Goal: Task Accomplishment & Management: Complete application form

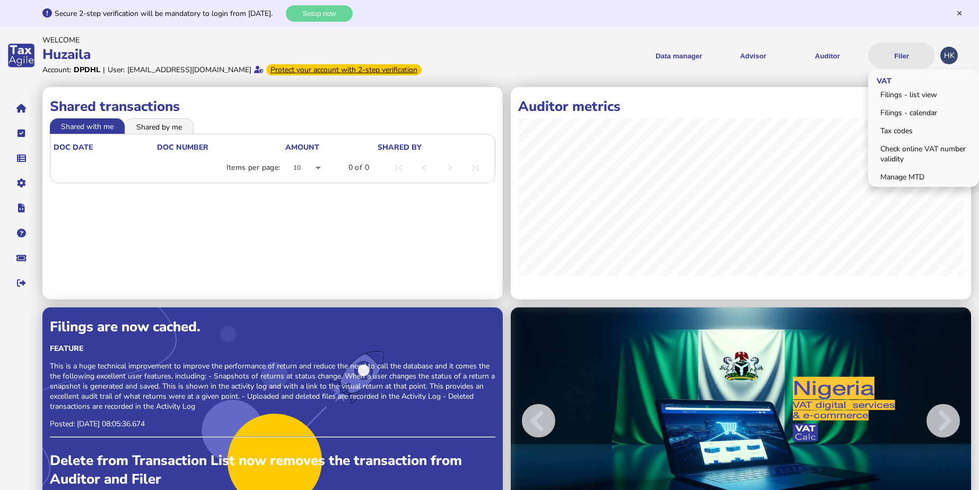
click at [915, 59] on button "Filer" at bounding box center [901, 55] width 67 height 26
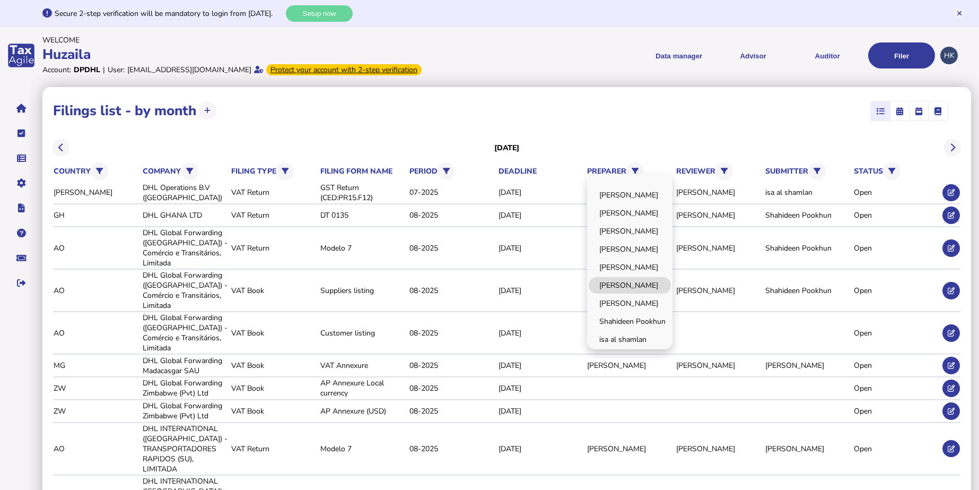
click at [641, 289] on link "[PERSON_NAME]" at bounding box center [630, 285] width 82 height 16
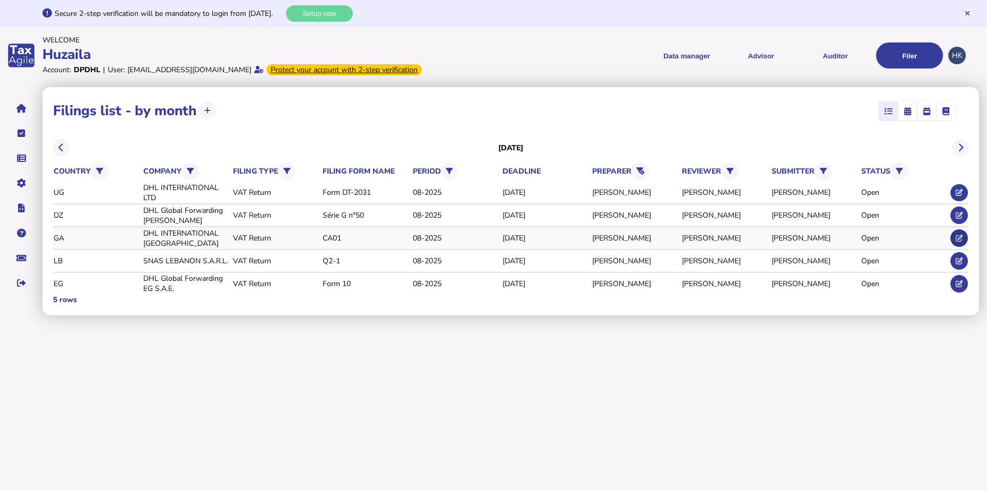
click at [953, 236] on button at bounding box center [959, 238] width 18 height 18
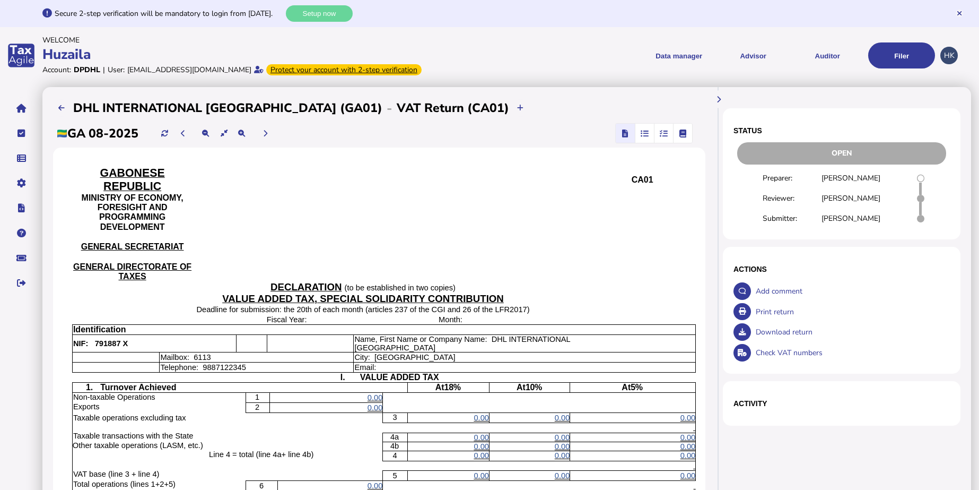
click at [655, 132] on span "button" at bounding box center [664, 133] width 18 height 19
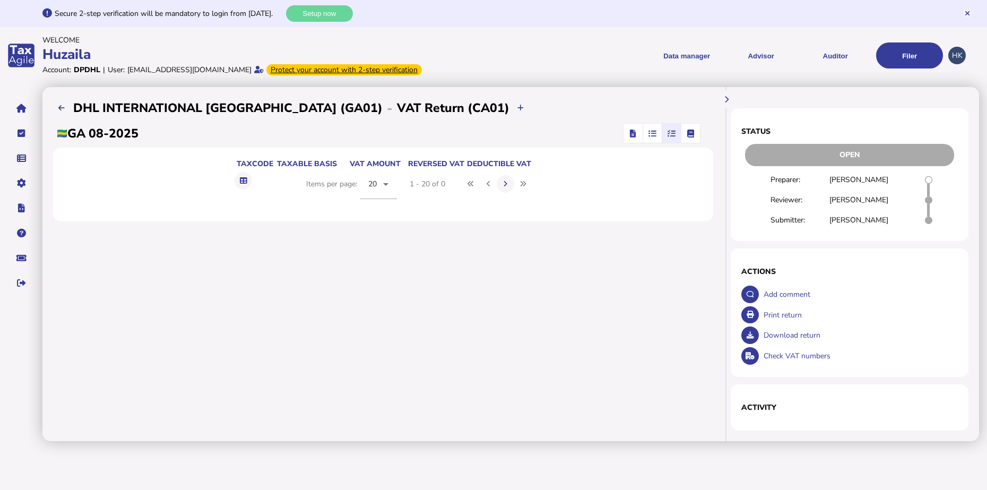
click at [648, 133] on icon "button" at bounding box center [652, 133] width 8 height 1
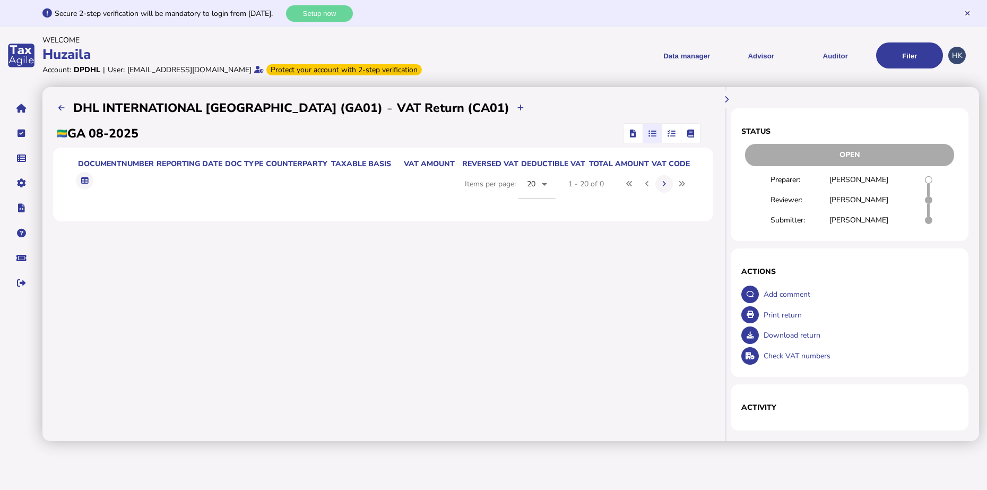
click at [663, 133] on span "button" at bounding box center [672, 133] width 18 height 19
click at [682, 129] on span "button" at bounding box center [690, 133] width 17 height 19
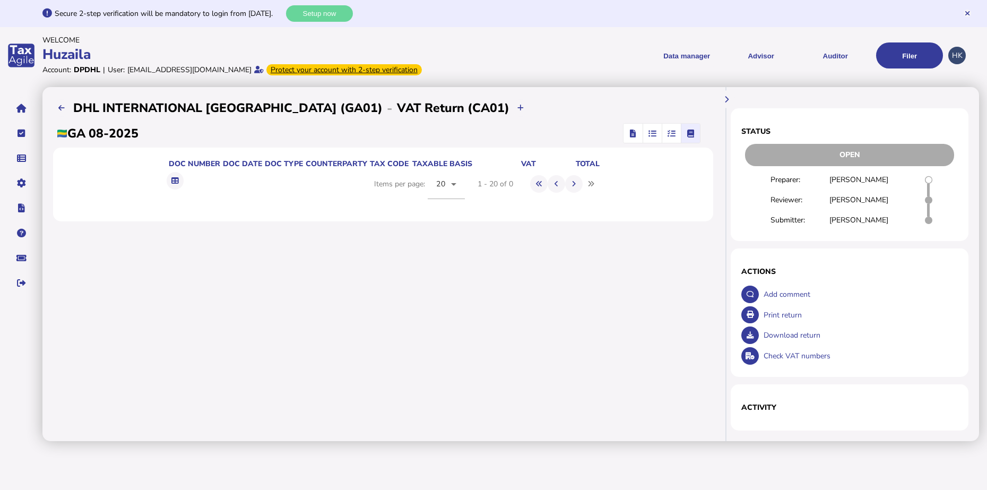
click at [625, 129] on span "button" at bounding box center [632, 133] width 15 height 19
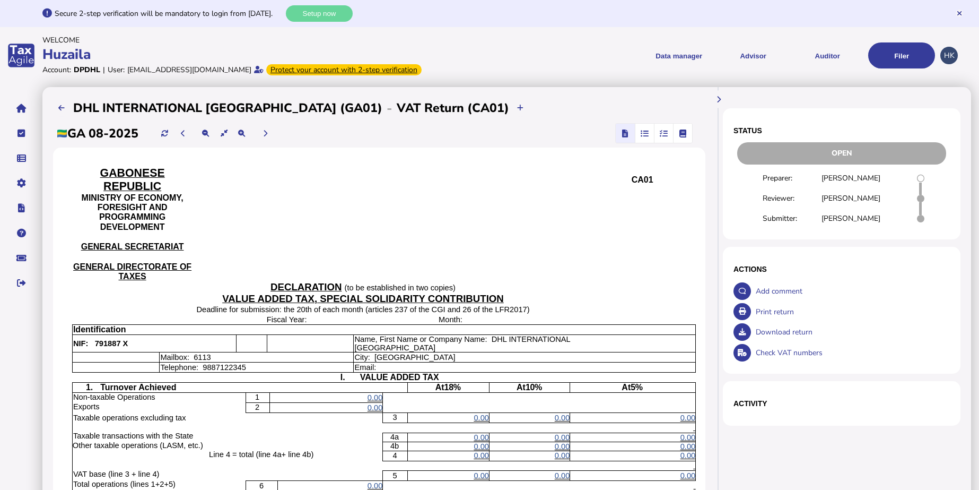
click at [636, 138] on span "button" at bounding box center [645, 133] width 18 height 19
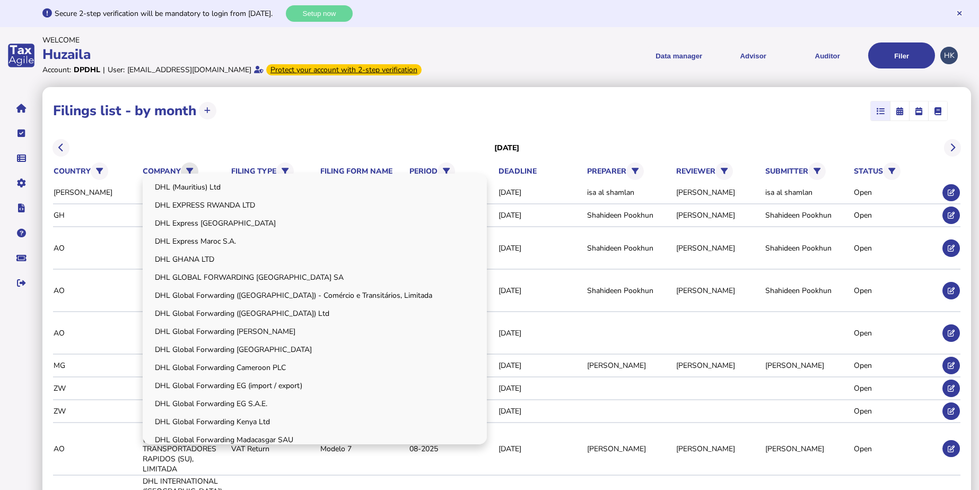
click at [189, 171] on icon at bounding box center [189, 171] width 7 height 7
click at [302, 281] on link "DHL GLOBAL FORWARDING [GEOGRAPHIC_DATA] SA" at bounding box center [314, 277] width 341 height 16
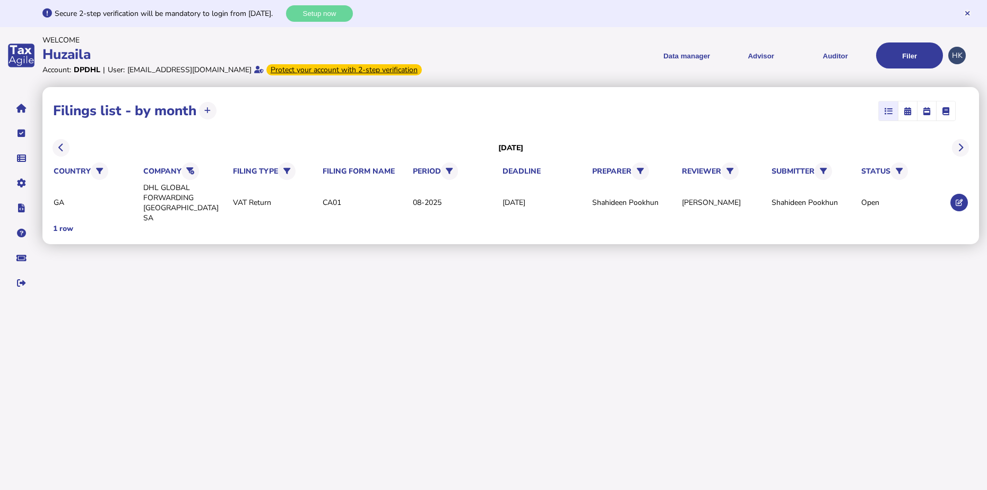
click at [194, 168] on icon at bounding box center [190, 171] width 8 height 7
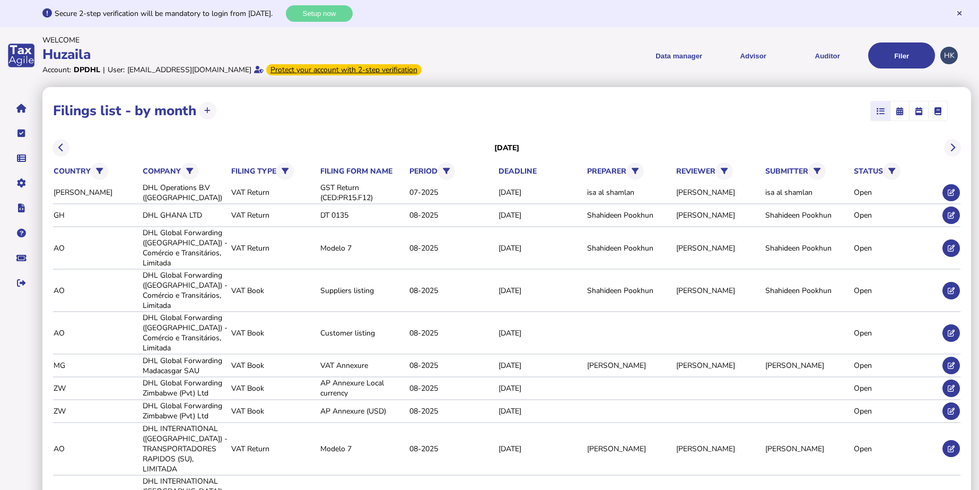
scroll to position [199, 0]
click at [0, 0] on link "DHL INTERNATIONAL [GEOGRAPHIC_DATA]" at bounding box center [0, 0] width 0 height 0
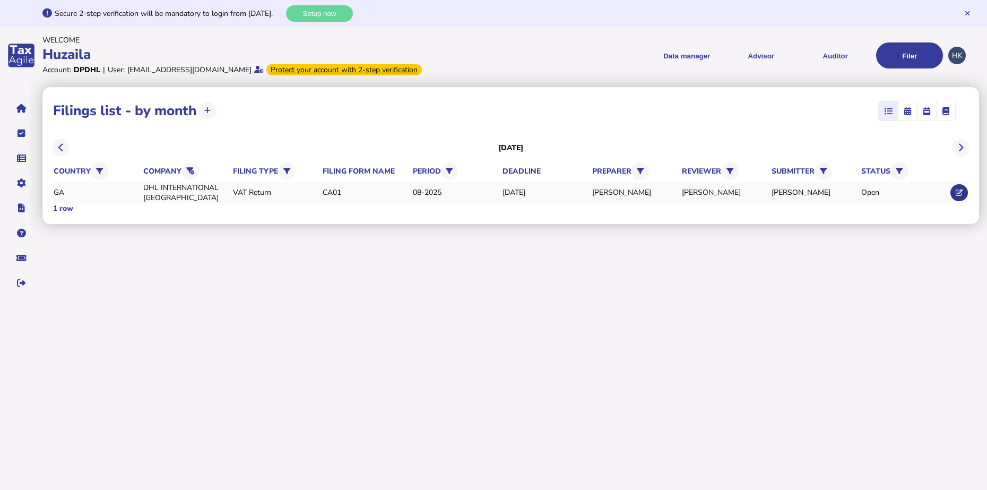
click at [954, 186] on button at bounding box center [959, 193] width 18 height 18
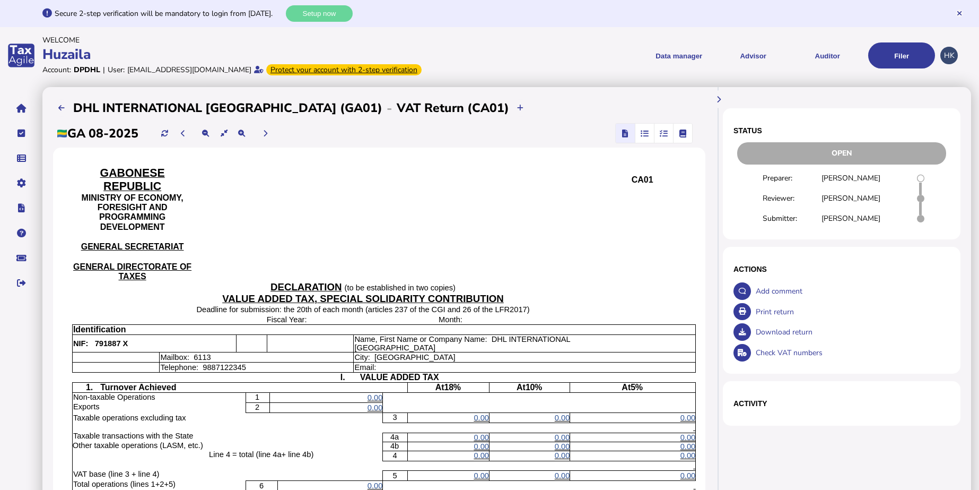
click at [641, 133] on icon "button" at bounding box center [645, 133] width 8 height 1
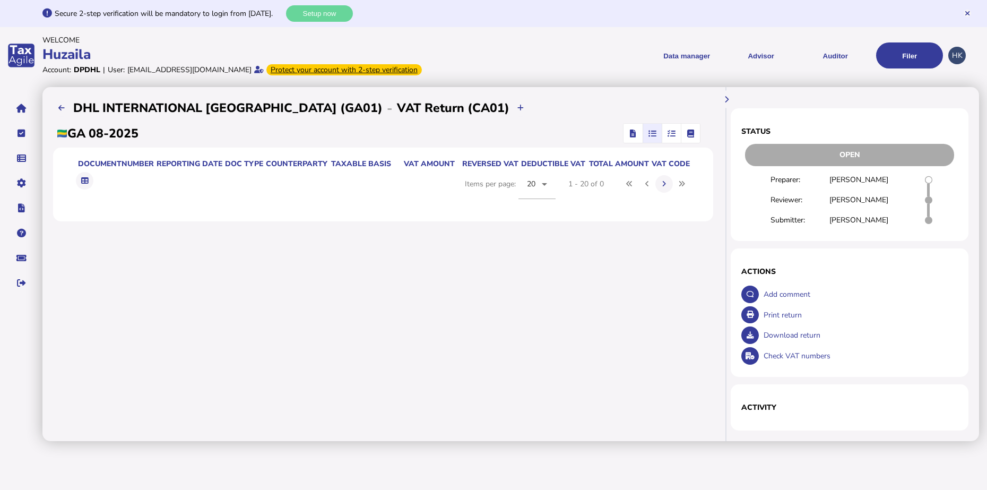
click at [663, 128] on span "button" at bounding box center [672, 133] width 18 height 19
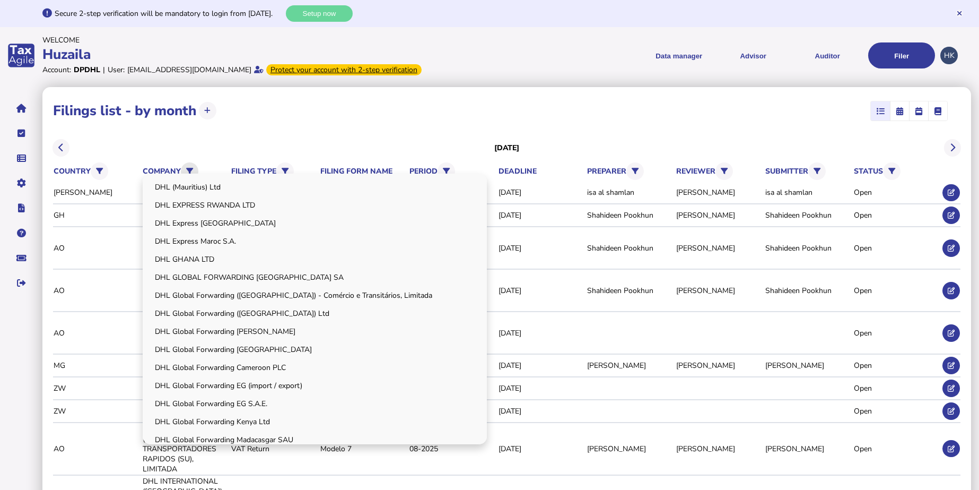
click at [192, 168] on icon at bounding box center [189, 171] width 7 height 7
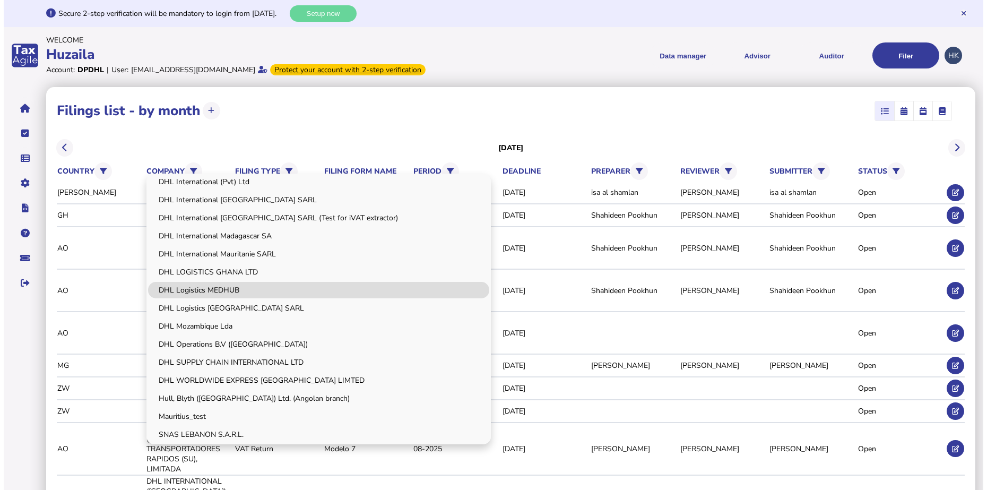
scroll to position [354, 0]
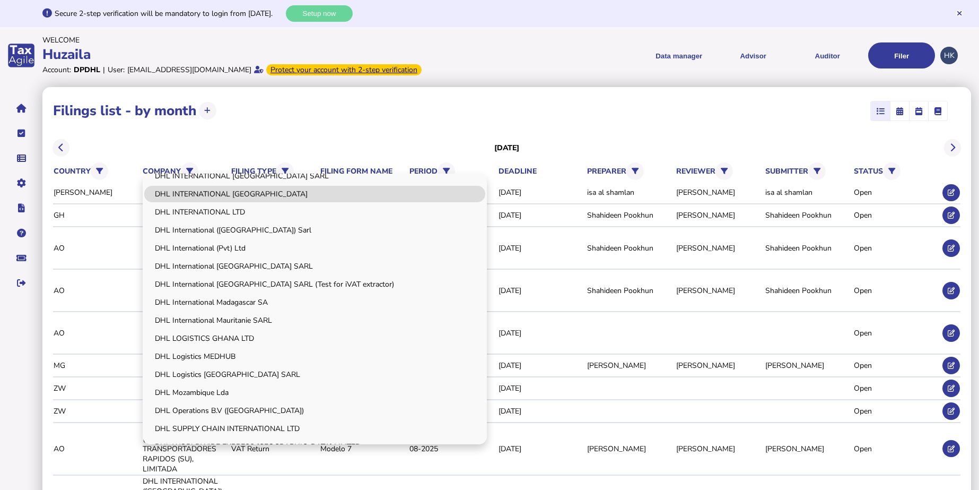
click at [263, 193] on link "DHL INTERNATIONAL [GEOGRAPHIC_DATA]" at bounding box center [314, 194] width 341 height 16
